Goal: Check status: Check status

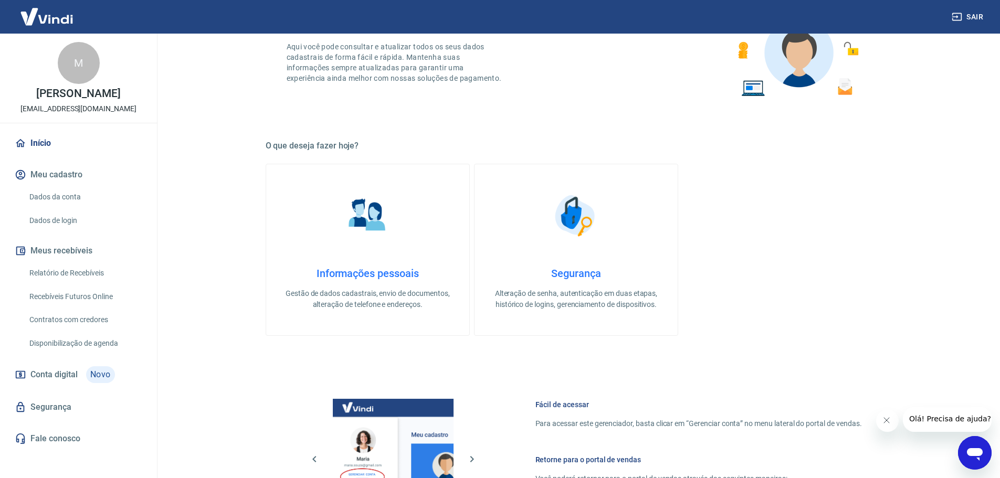
scroll to position [450, 0]
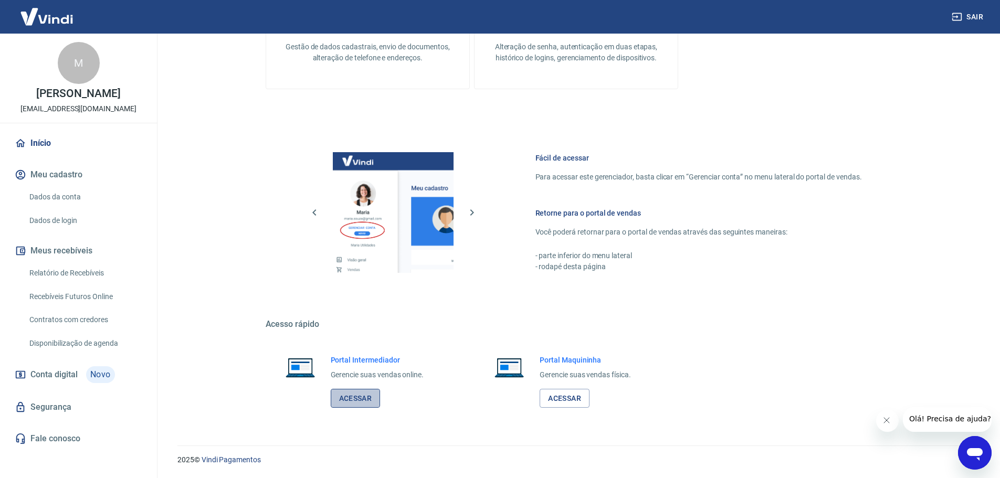
click at [359, 393] on link "Acessar" at bounding box center [356, 398] width 50 height 19
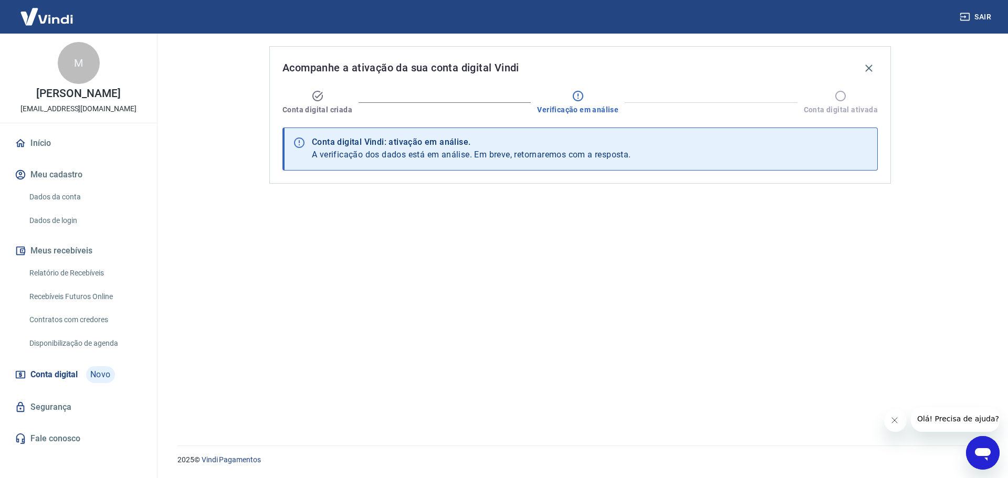
drag, startPoint x: 117, startPoint y: 271, endPoint x: 118, endPoint y: 295, distance: 23.7
click at [117, 271] on link "Relatório de Recebíveis" at bounding box center [84, 274] width 119 height 22
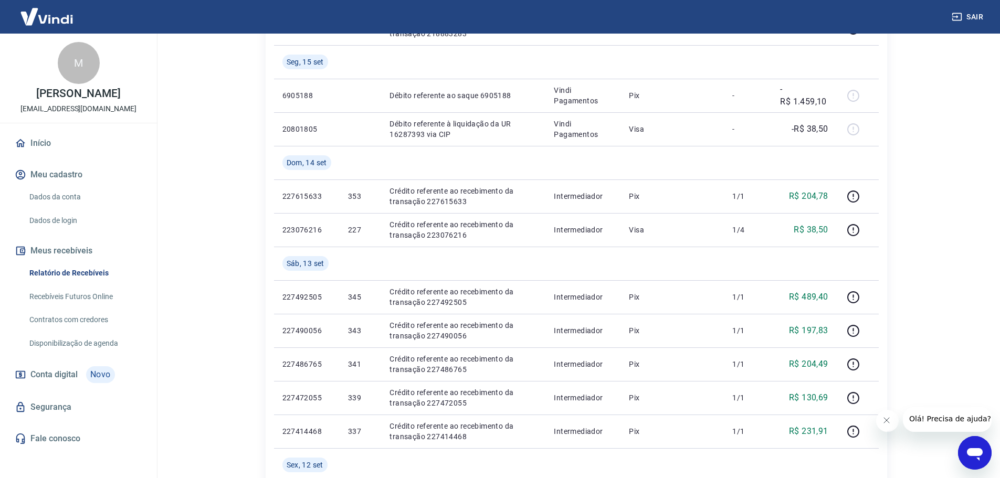
scroll to position [368, 0]
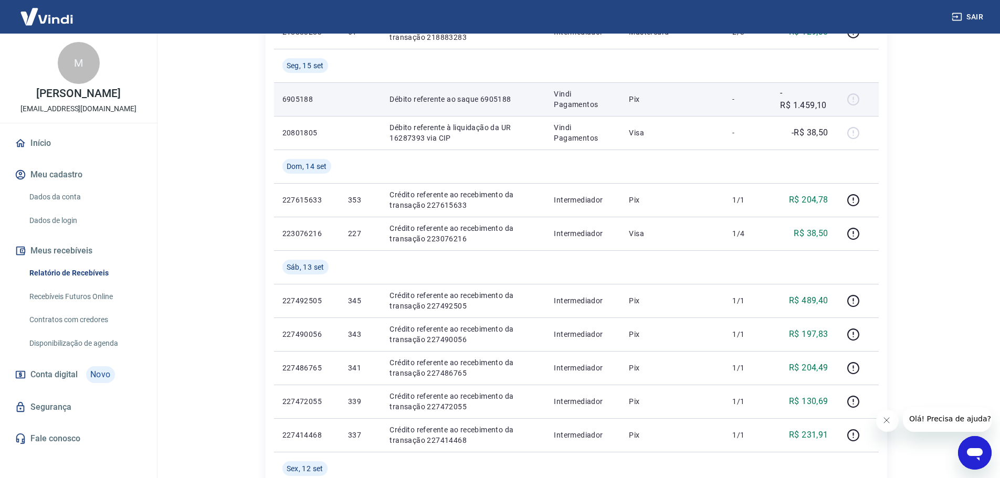
click at [856, 101] on div at bounding box center [857, 99] width 25 height 17
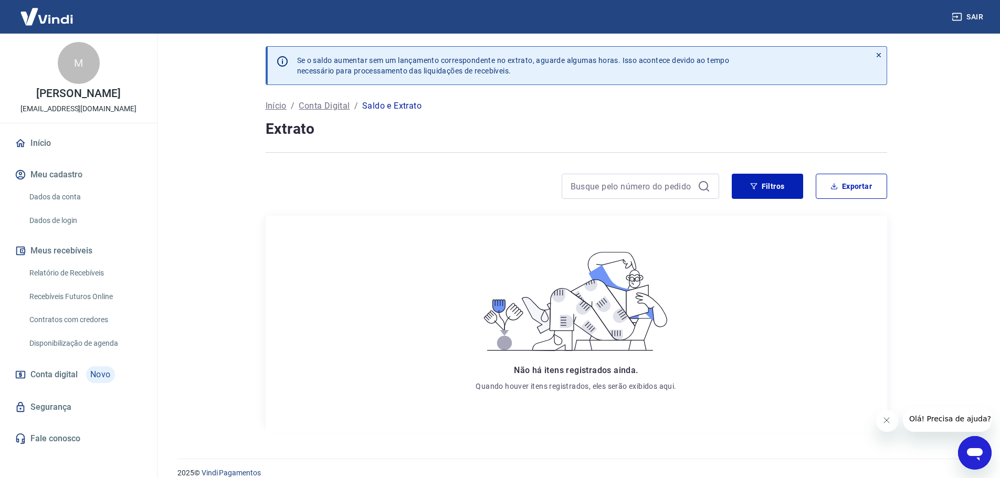
click at [107, 370] on span "Novo" at bounding box center [100, 375] width 29 height 17
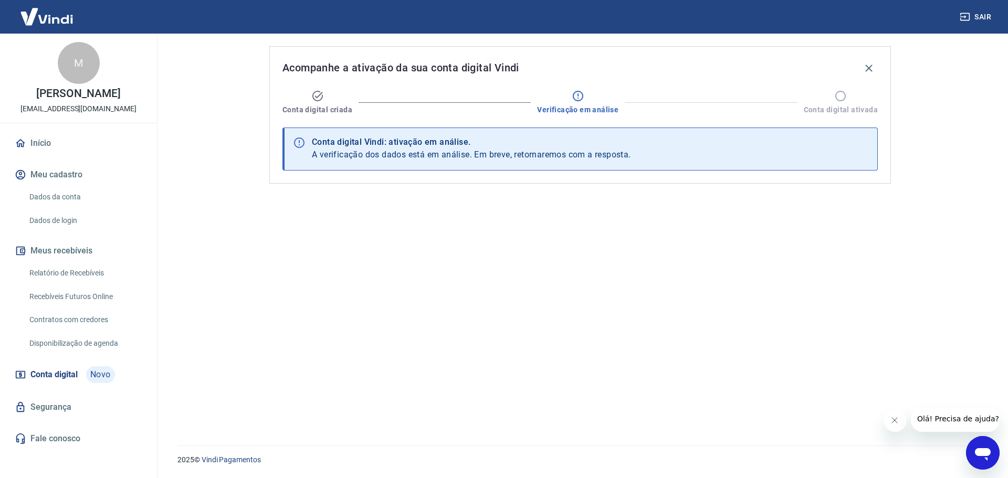
click at [120, 293] on link "Recebíveis Futuros Online" at bounding box center [84, 297] width 119 height 22
